Goal: Navigation & Orientation: Find specific page/section

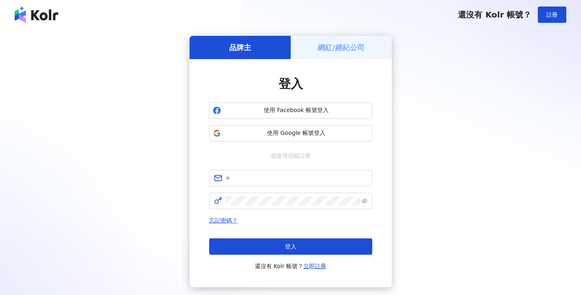
click at [466, 138] on div "品牌主 網紅/經紀公司 登入 使用 Facebook 帳號登入 使用 Google 帳號登入 或使用信箱註冊 忘記密碼？ 登入 還沒有 Kolr 帳號？ 立即…" at bounding box center [291, 162] width 562 height 252
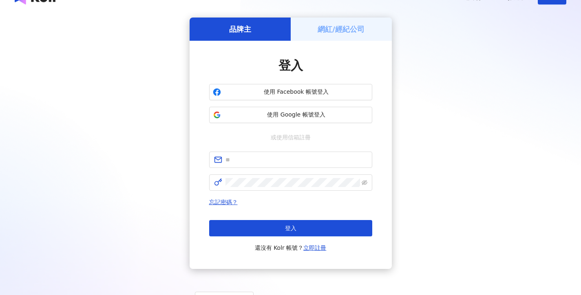
scroll to position [53, 0]
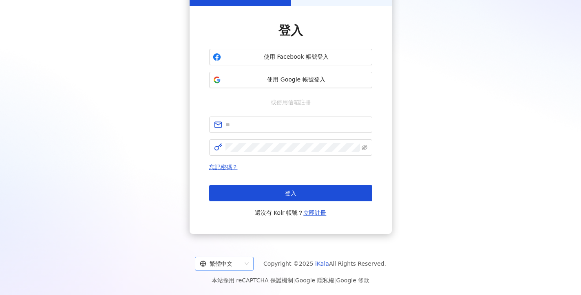
click at [239, 267] on div "繁體中文" at bounding box center [221, 263] width 42 height 13
click at [237, 231] on div "English" at bounding box center [228, 232] width 46 height 9
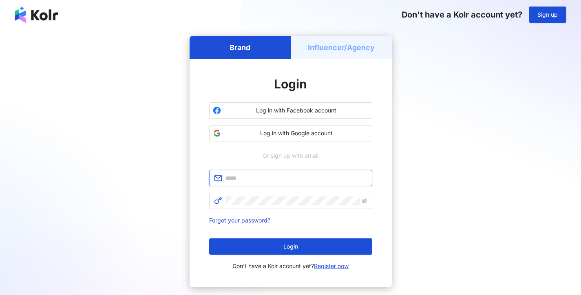
drag, startPoint x: 253, startPoint y: 176, endPoint x: 274, endPoint y: 174, distance: 21.7
click at [253, 176] on input "text" at bounding box center [297, 178] width 142 height 9
type input "**********"
click at [426, 183] on div "**********" at bounding box center [291, 162] width 562 height 252
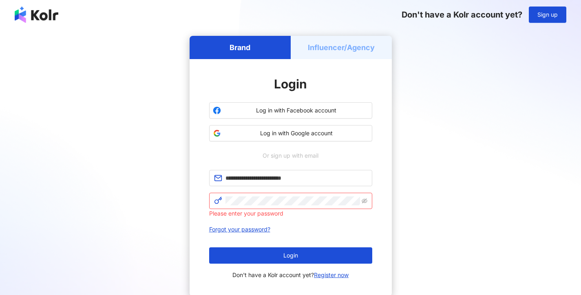
click at [352, 47] on h5 "Influencer/Agency" at bounding box center [341, 47] width 67 height 10
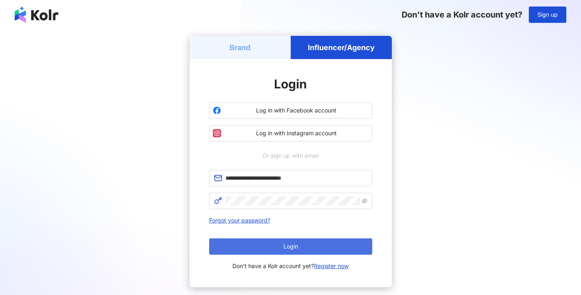
click at [298, 245] on button "Login" at bounding box center [290, 247] width 163 height 16
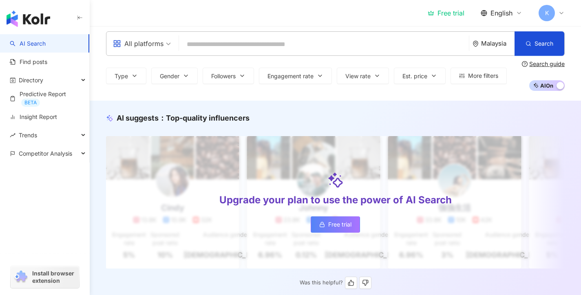
scroll to position [5, 0]
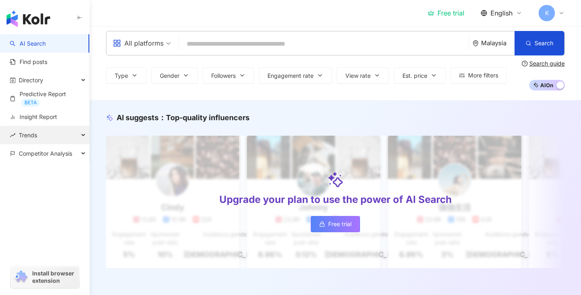
click at [38, 134] on div "Trends" at bounding box center [44, 135] width 89 height 18
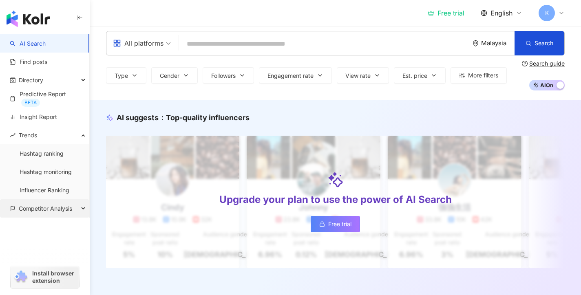
click at [47, 208] on span "Competitor Analysis" at bounding box center [45, 209] width 53 height 18
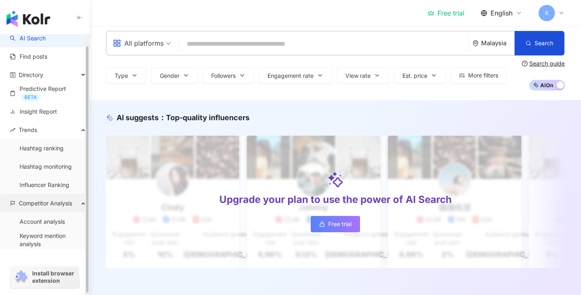
scroll to position [13, 0]
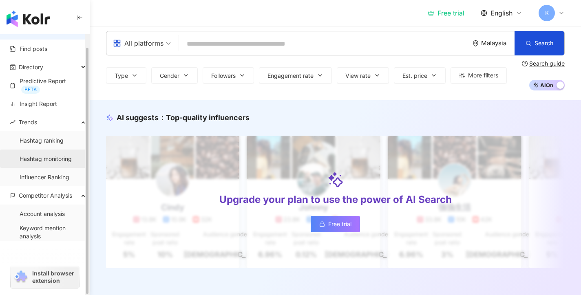
drag, startPoint x: 54, startPoint y: 199, endPoint x: 67, endPoint y: 150, distance: 50.6
click at [54, 199] on span "Competitor Analysis" at bounding box center [45, 195] width 53 height 18
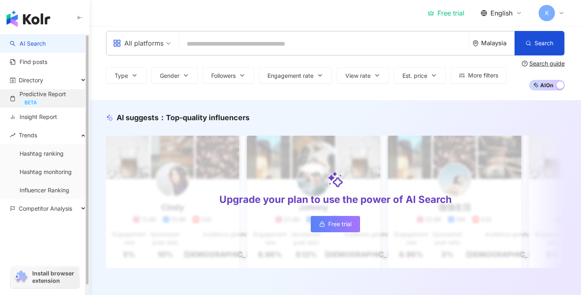
scroll to position [0, 0]
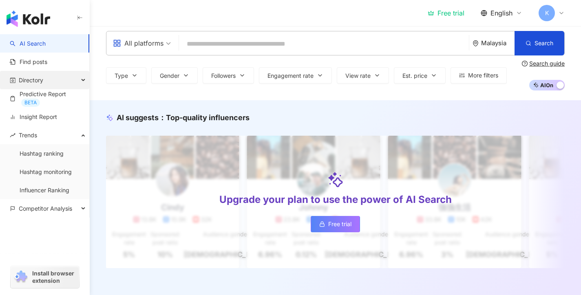
click at [57, 78] on div "Directory" at bounding box center [44, 80] width 89 height 18
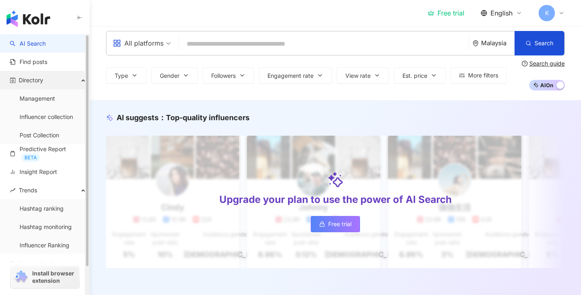
click at [58, 79] on div "Directory" at bounding box center [44, 80] width 89 height 18
